Goal: Check status: Check status

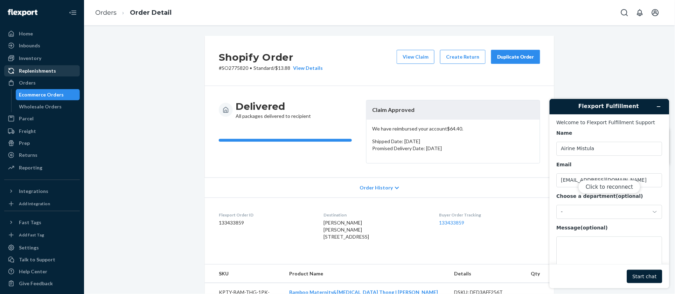
scroll to position [235, 0]
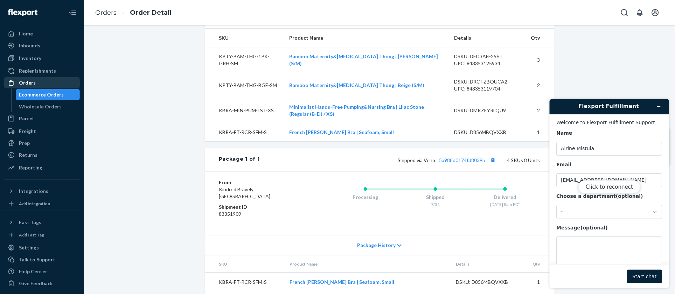
click at [24, 82] on div "Orders" at bounding box center [27, 82] width 17 height 7
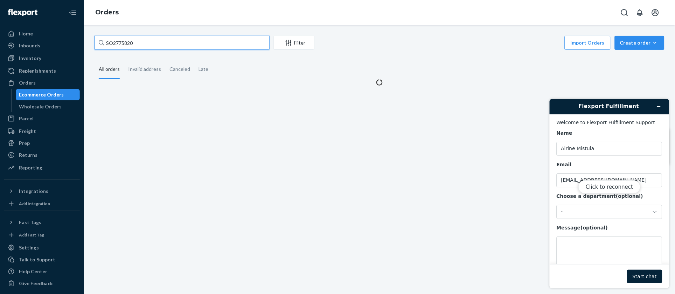
click at [130, 45] on input "SO2775820" at bounding box center [182, 43] width 175 height 14
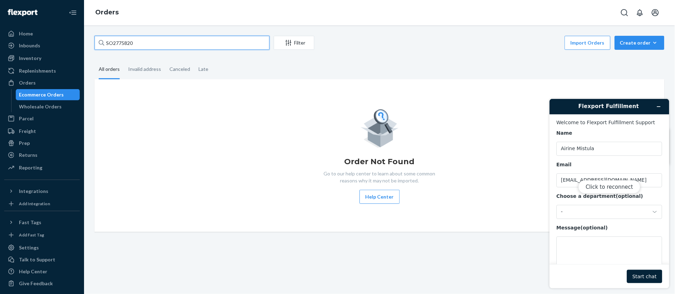
paste input "58137"
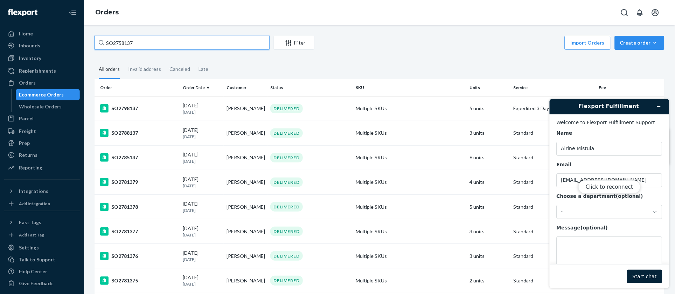
click at [149, 42] on input "SO2758137" at bounding box center [182, 43] width 175 height 14
click at [140, 42] on input "SO2758137" at bounding box center [182, 43] width 175 height 14
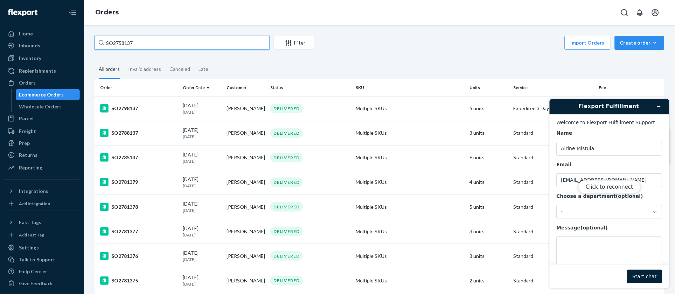
click at [140, 42] on input "SO2758137" at bounding box center [182, 43] width 175 height 14
paste input "82422"
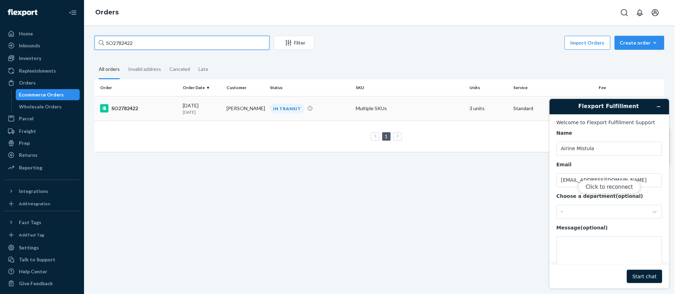
type input "SO2782422"
click at [152, 112] on div "SO2782422" at bounding box center [138, 108] width 77 height 8
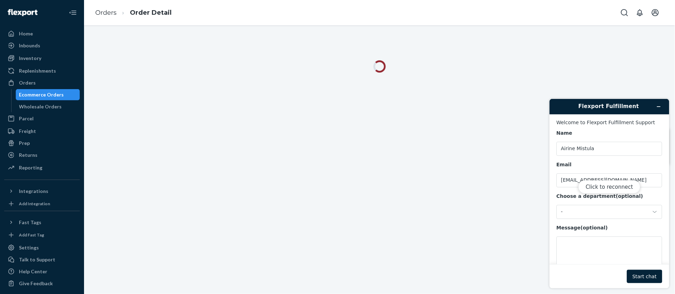
click at [659, 105] on div "Click to reconnect" at bounding box center [610, 192] width 120 height 189
click at [660, 108] on div "Click to reconnect" at bounding box center [610, 192] width 120 height 189
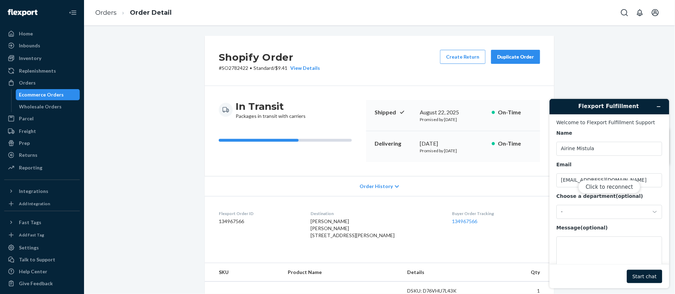
click at [654, 109] on div "Click to reconnect" at bounding box center [610, 192] width 120 height 189
click at [591, 110] on div "Click to reconnect" at bounding box center [610, 192] width 120 height 189
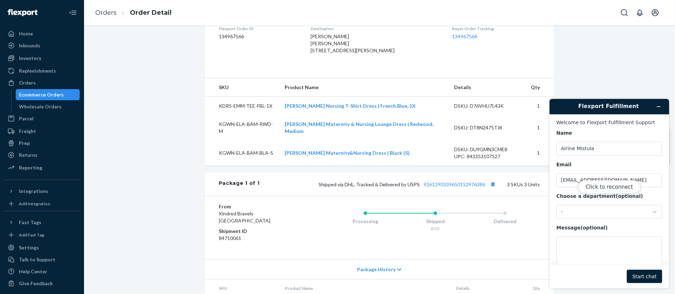
scroll to position [193, 0]
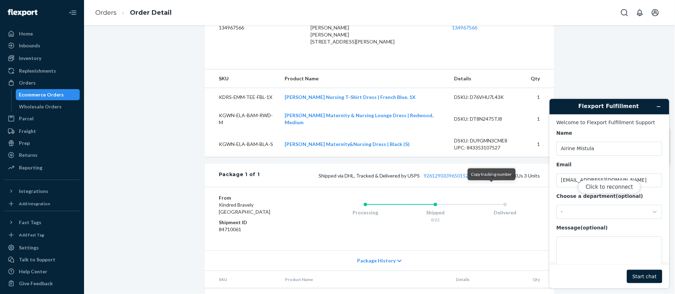
click at [492, 180] on button "Copy tracking number" at bounding box center [493, 175] width 9 height 9
click at [443, 178] on link "9261290339650152976386" at bounding box center [455, 175] width 62 height 6
click at [492, 180] on button "Copy tracking number" at bounding box center [493, 175] width 9 height 9
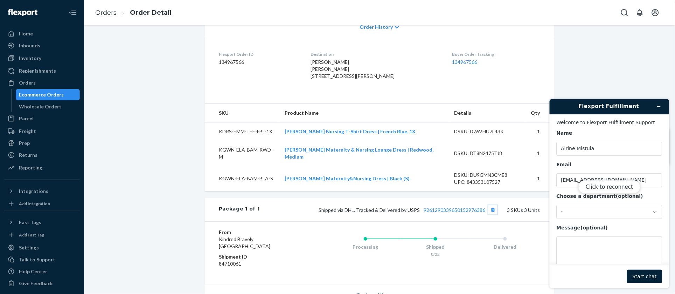
scroll to position [211, 0]
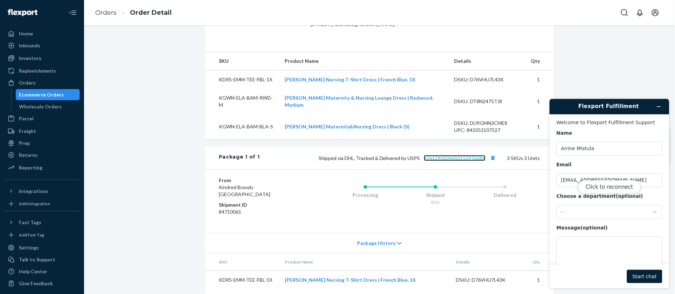
click at [467, 161] on link "9261290339650152976386" at bounding box center [455, 158] width 62 height 6
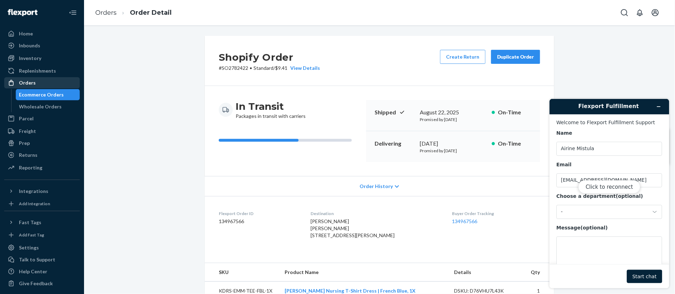
click at [46, 80] on div "Orders" at bounding box center [42, 83] width 74 height 10
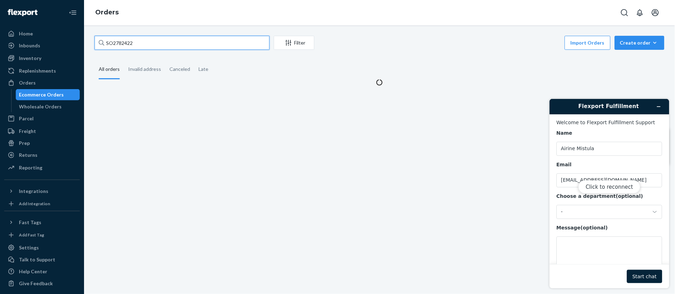
click at [125, 43] on input "SO2782422" at bounding box center [182, 43] width 175 height 14
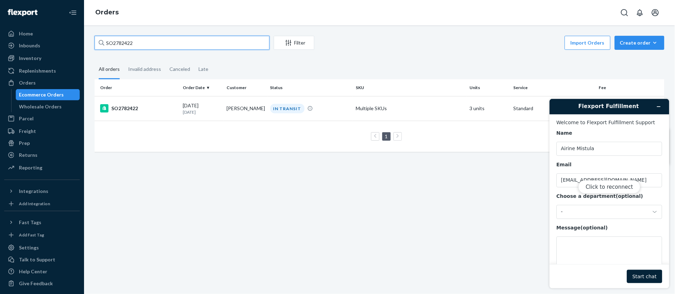
paste input "95598"
type input "SO2795598"
click at [124, 104] on div "SO2795598" at bounding box center [138, 108] width 77 height 8
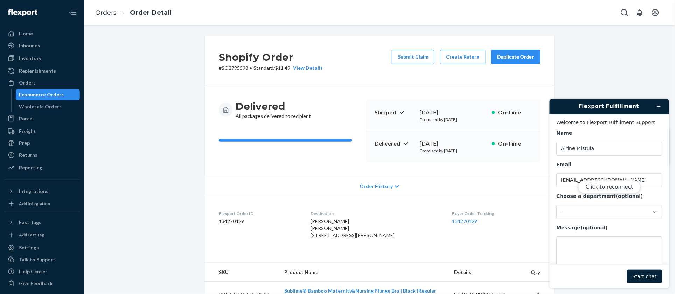
scroll to position [1, 0]
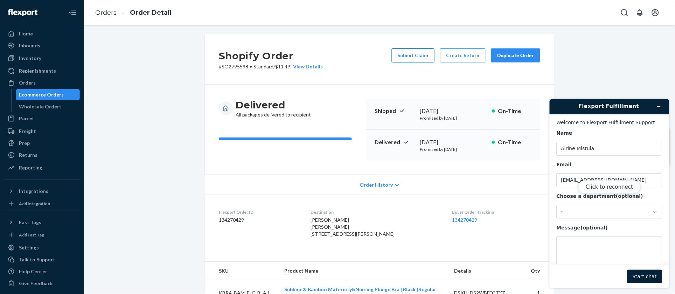
click at [412, 57] on button "Submit Claim" at bounding box center [413, 55] width 43 height 14
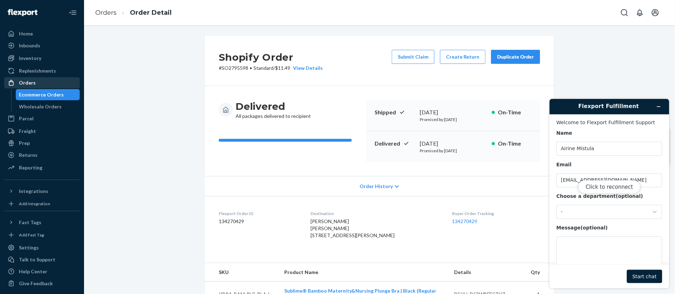
click at [40, 83] on div "Orders" at bounding box center [42, 83] width 74 height 10
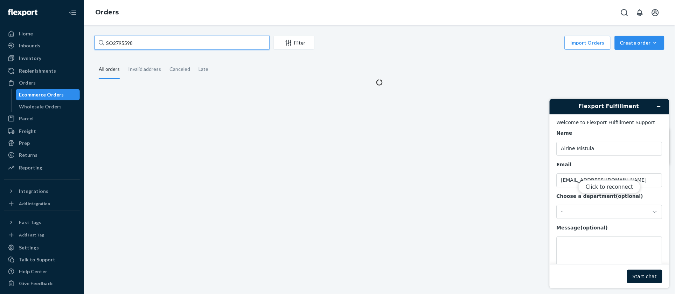
click at [152, 41] on input "SO2795598" at bounding box center [182, 43] width 175 height 14
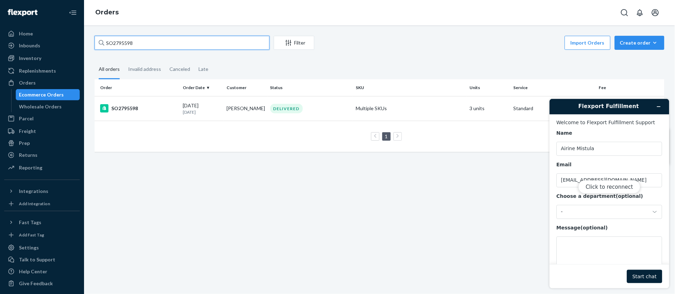
paste input "84651"
type input "SO2784651"
click at [152, 106] on div "SO2784651" at bounding box center [138, 108] width 77 height 8
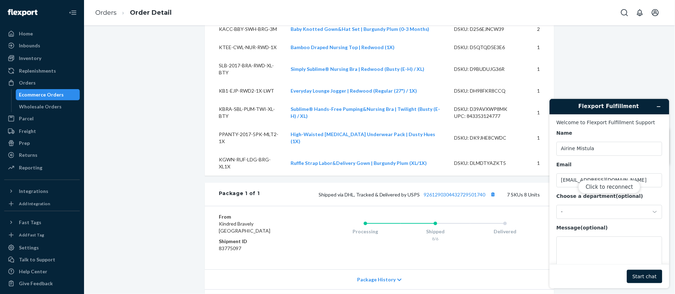
scroll to position [33, 0]
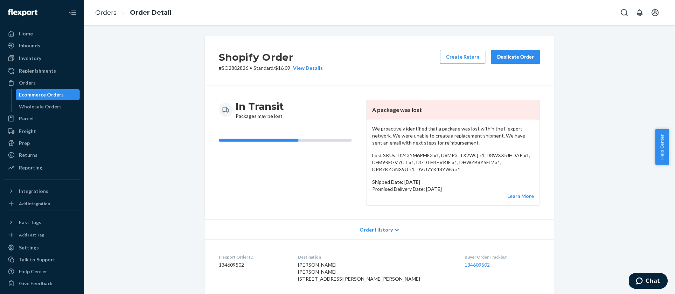
click at [239, 69] on p "# SO2802826 • Standard / $16.09 View Details" at bounding box center [271, 67] width 104 height 7
